Goal: Check status

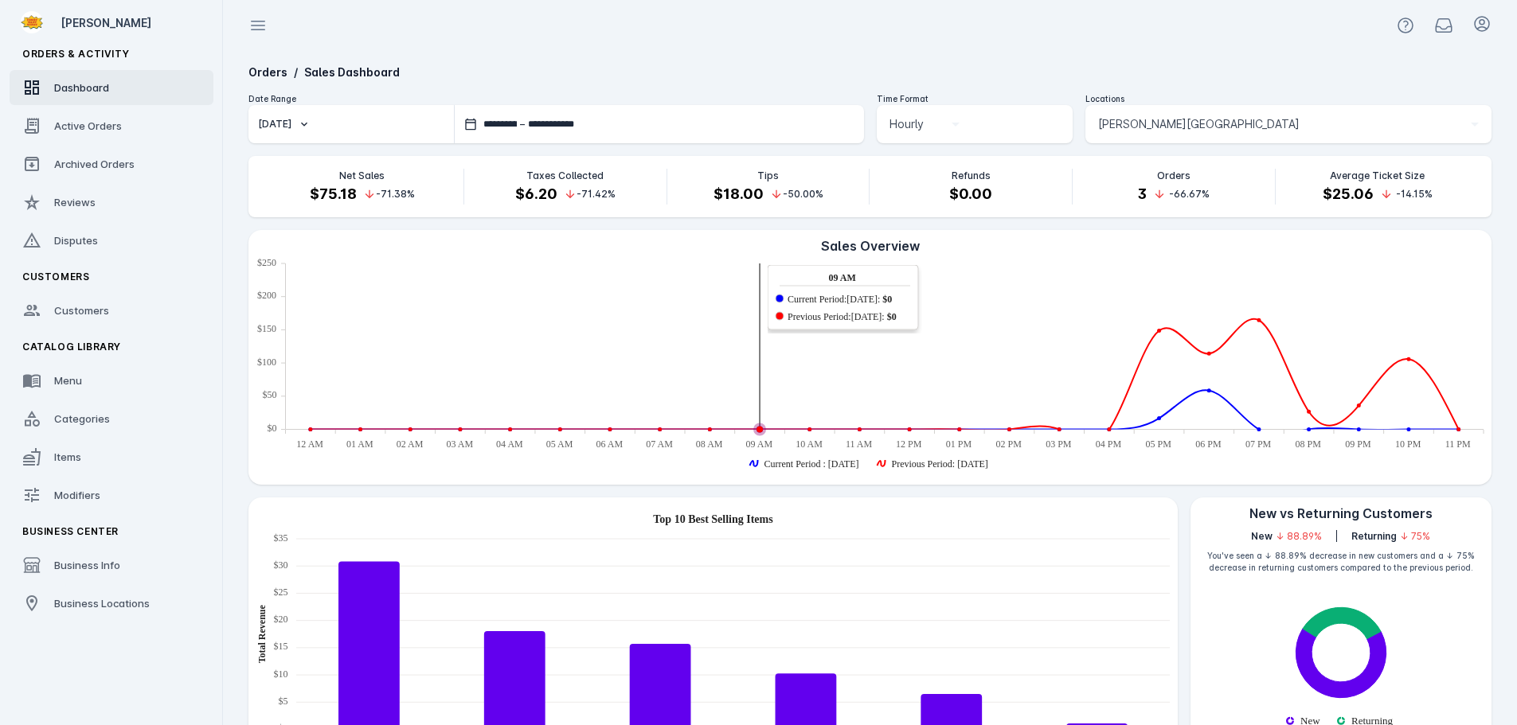
click at [1206, 118] on span "[PERSON_NAME][GEOGRAPHIC_DATA]" at bounding box center [1198, 124] width 201 height 19
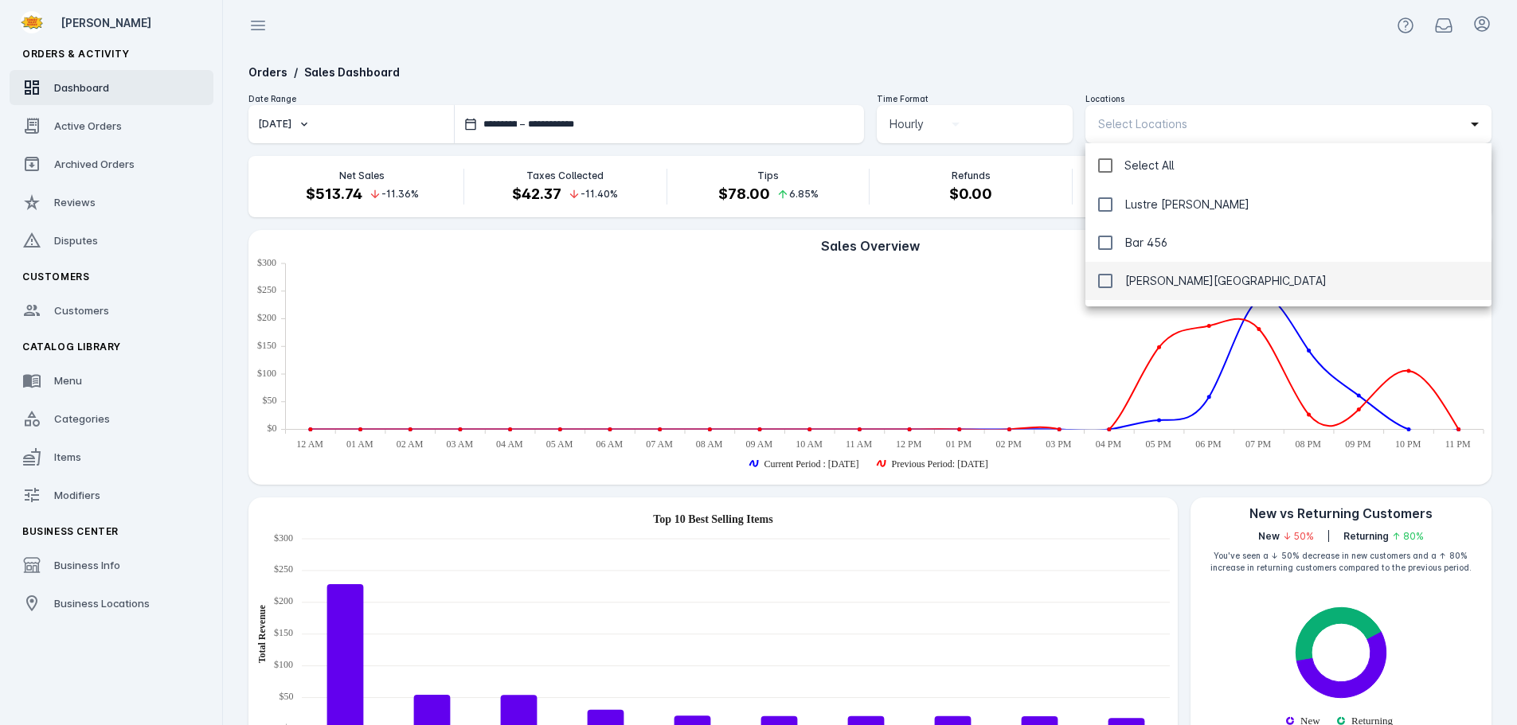
click at [1104, 58] on div at bounding box center [758, 362] width 1517 height 725
